Goal: Information Seeking & Learning: Understand process/instructions

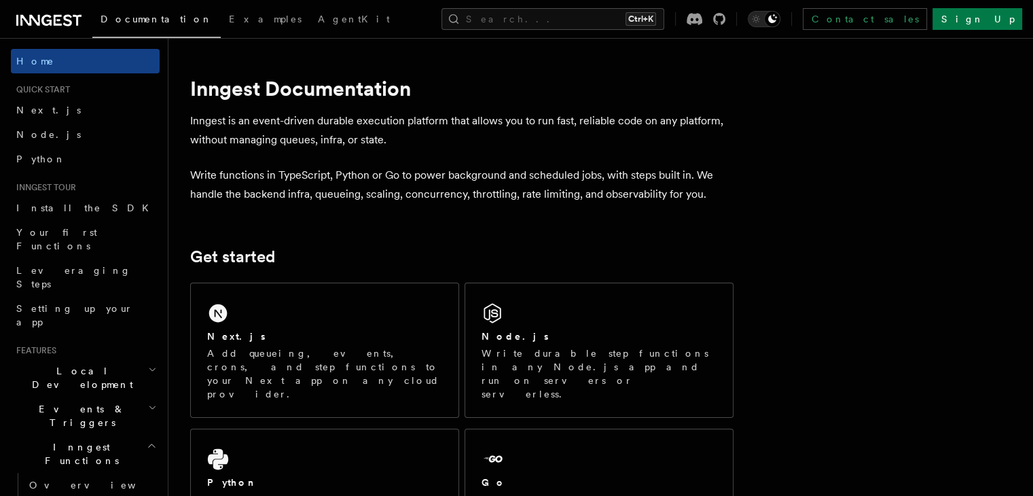
click at [316, 291] on div "Next.js Add queueing, events, crons, and step functions to your Next app on any…" at bounding box center [325, 350] width 268 height 134
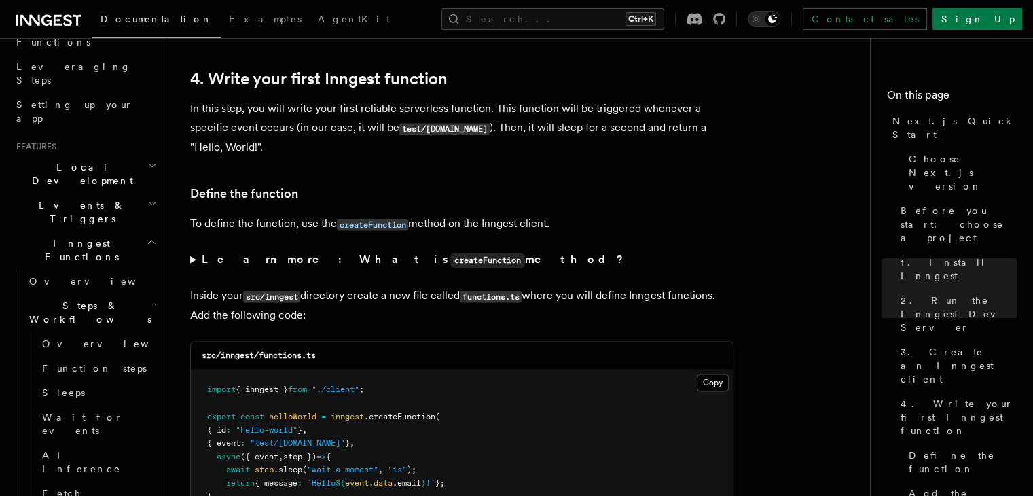
scroll to position [2445, 0]
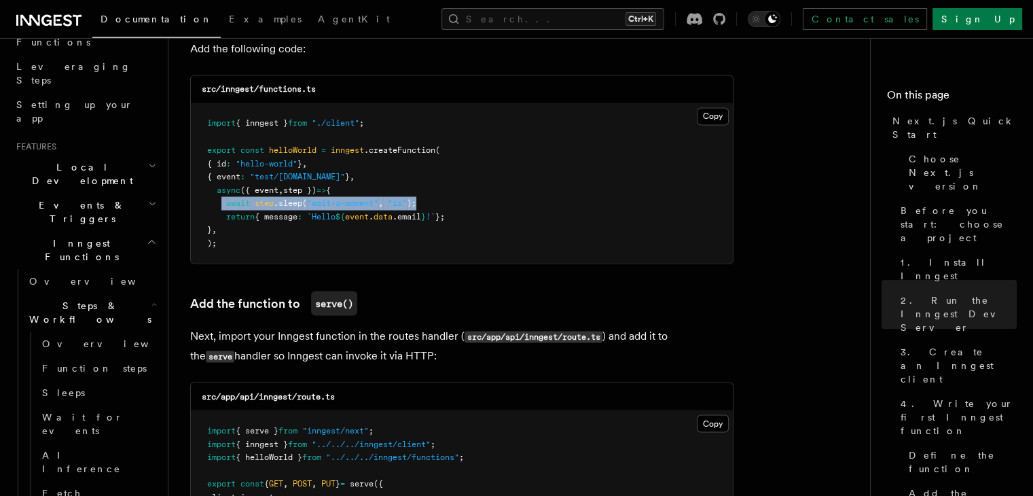
drag, startPoint x: 222, startPoint y: 206, endPoint x: 437, endPoint y: 208, distance: 214.6
click at [437, 208] on pre "import { inngest } from "./client" ; export const helloWorld = inngest .createF…" at bounding box center [462, 183] width 542 height 160
drag, startPoint x: 216, startPoint y: 177, endPoint x: 357, endPoint y: 179, distance: 141.3
click at [354, 179] on span "{ event : "test/[DOMAIN_NAME]" } ," at bounding box center [280, 176] width 147 height 10
drag, startPoint x: 255, startPoint y: 206, endPoint x: 315, endPoint y: 206, distance: 60.4
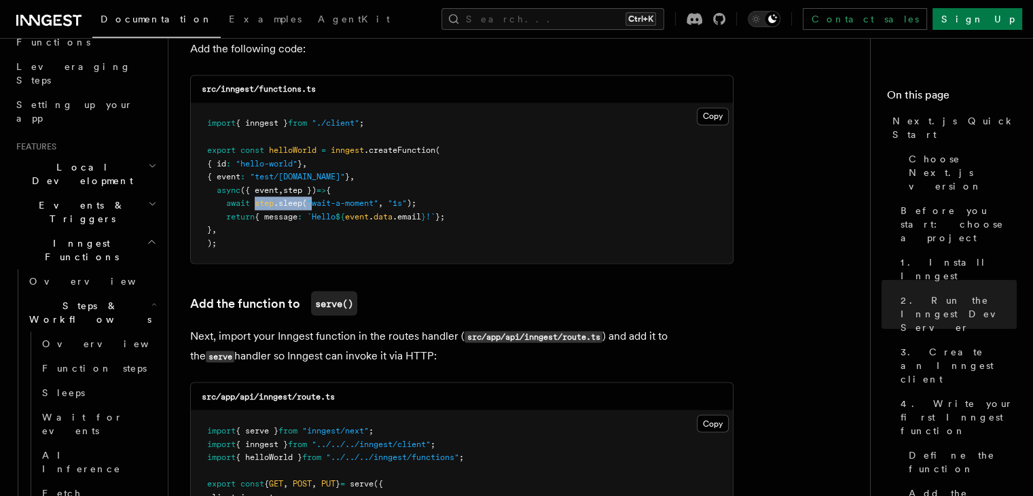
click at [315, 206] on span "await step .sleep ( "wait-a-moment" , "1s" );" at bounding box center [311, 203] width 209 height 10
drag, startPoint x: 426, startPoint y: 205, endPoint x: 255, endPoint y: 207, distance: 171.1
click at [255, 207] on pre "import { inngest } from "./client" ; export const helloWorld = inngest .createF…" at bounding box center [462, 183] width 542 height 160
click at [395, 202] on span ""1s"" at bounding box center [397, 203] width 19 height 10
click at [238, 180] on span "{ event" at bounding box center [223, 176] width 33 height 10
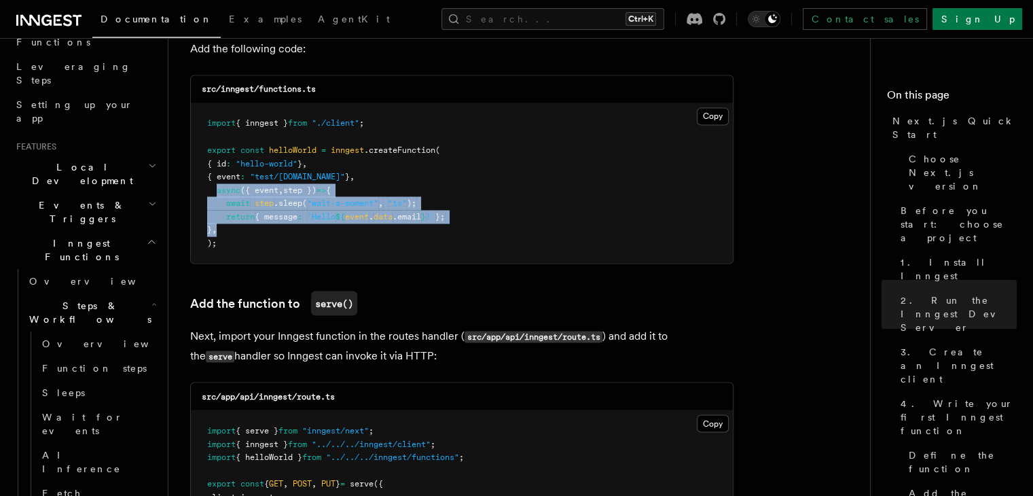
drag, startPoint x: 217, startPoint y: 191, endPoint x: 226, endPoint y: 226, distance: 36.4
click at [226, 226] on pre "import { inngest } from "./client" ; export const helloWorld = inngest .createF…" at bounding box center [462, 183] width 542 height 160
click at [394, 201] on span ""1s"" at bounding box center [397, 203] width 19 height 10
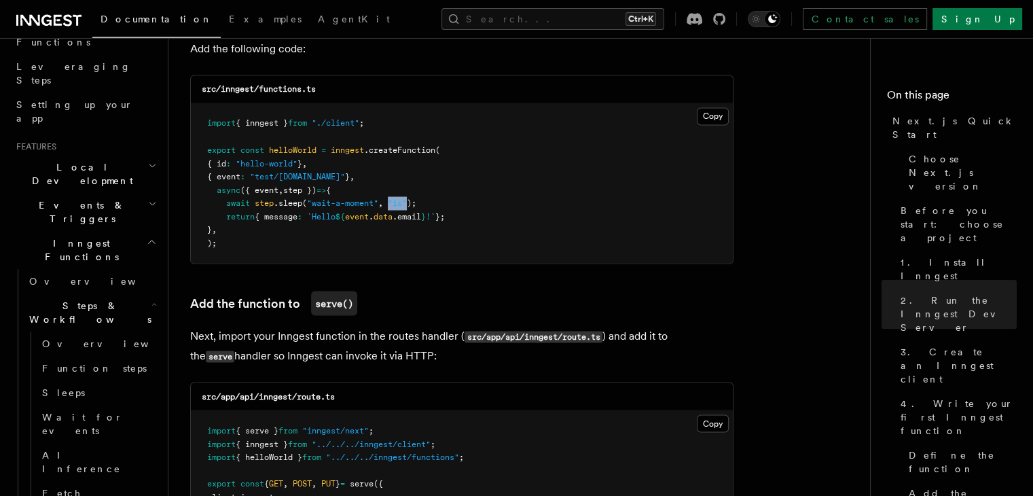
drag, startPoint x: 392, startPoint y: 203, endPoint x: 412, endPoint y: 200, distance: 19.9
click at [412, 200] on span "await step .sleep ( "wait-a-moment" , "1s" );" at bounding box center [311, 203] width 209 height 10
